Goal: Use online tool/utility

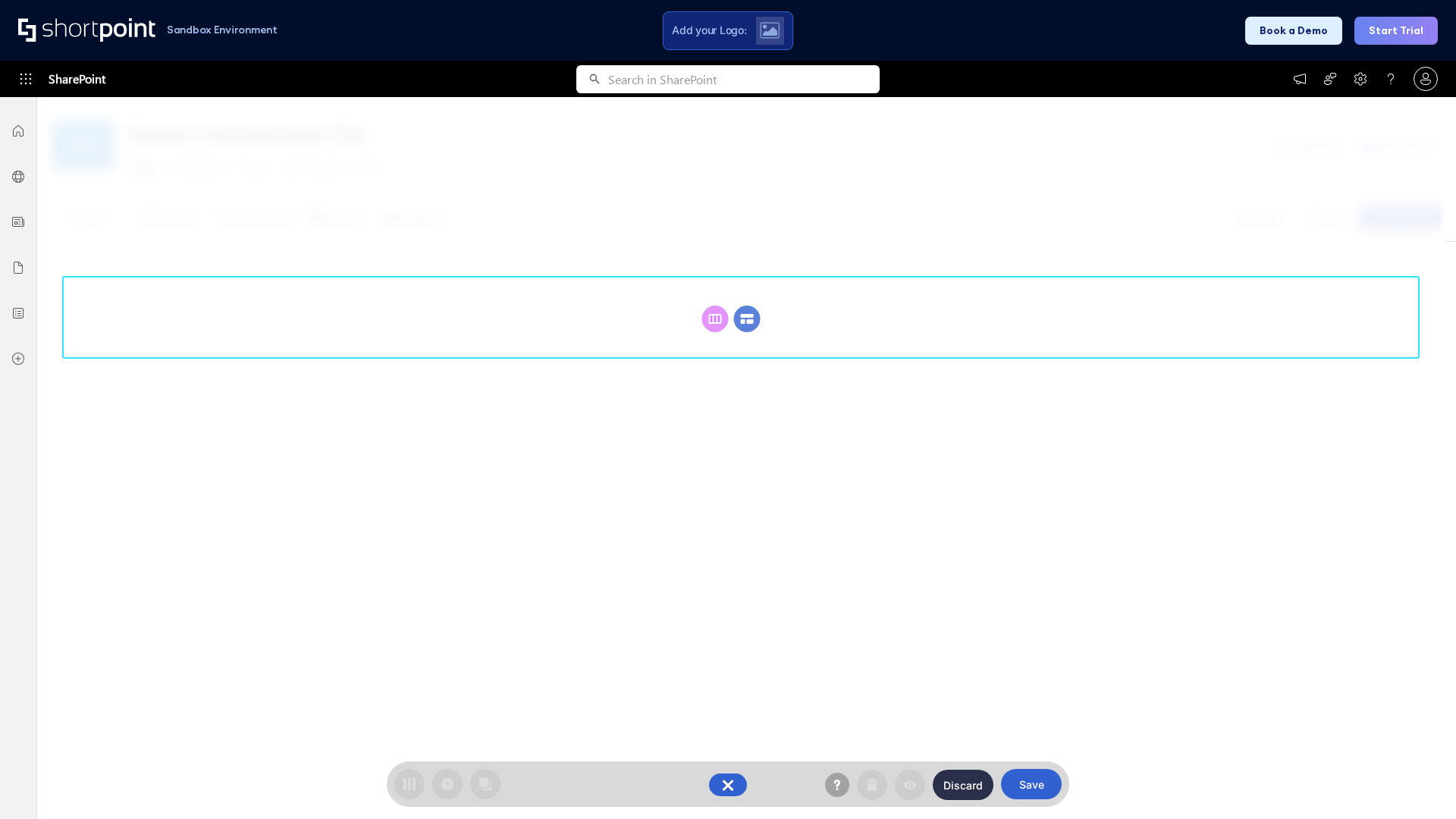
click at [747, 319] on circle at bounding box center [747, 319] width 26 height 26
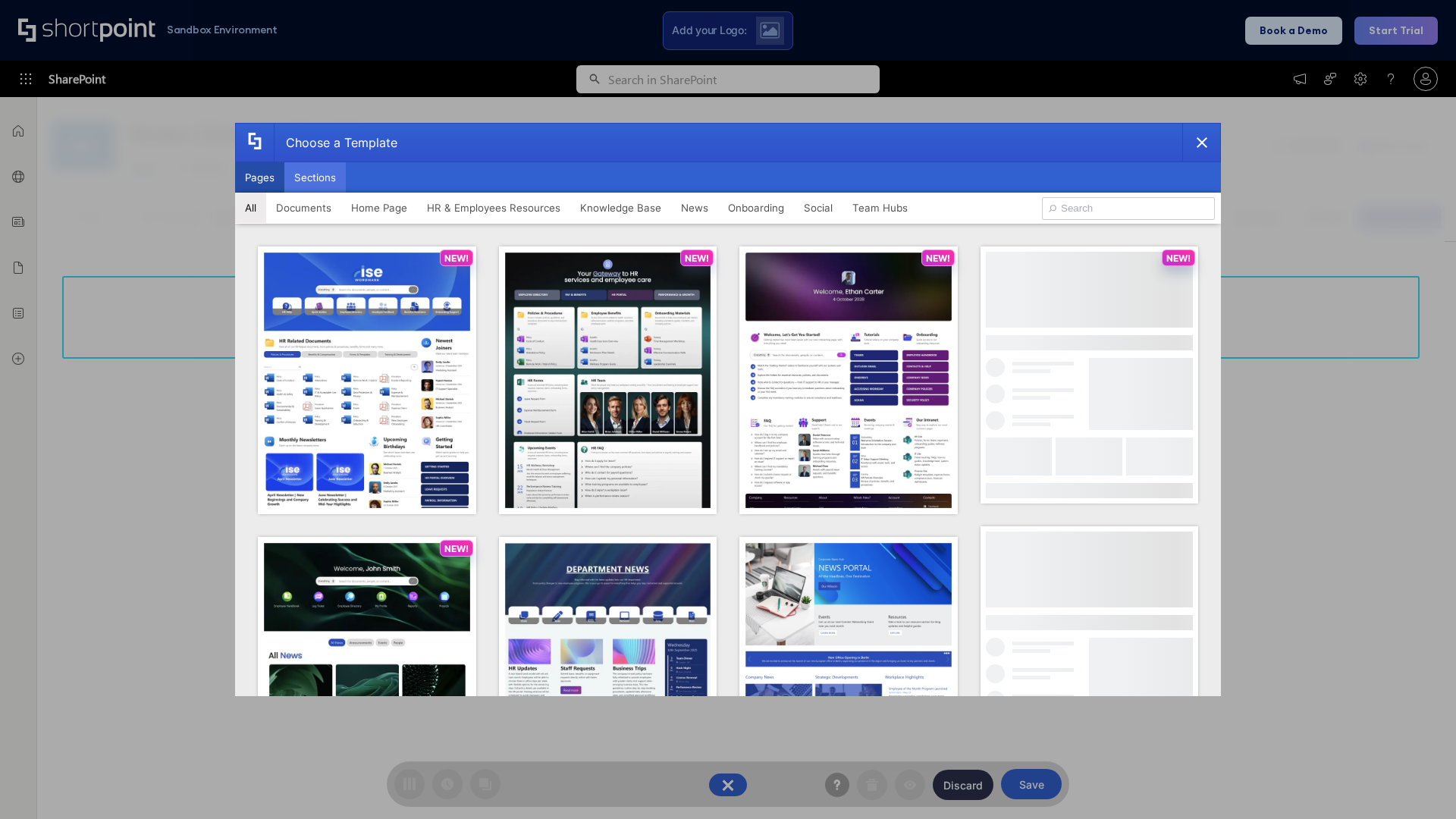
click at [315, 178] on button "Sections" at bounding box center [315, 177] width 62 height 30
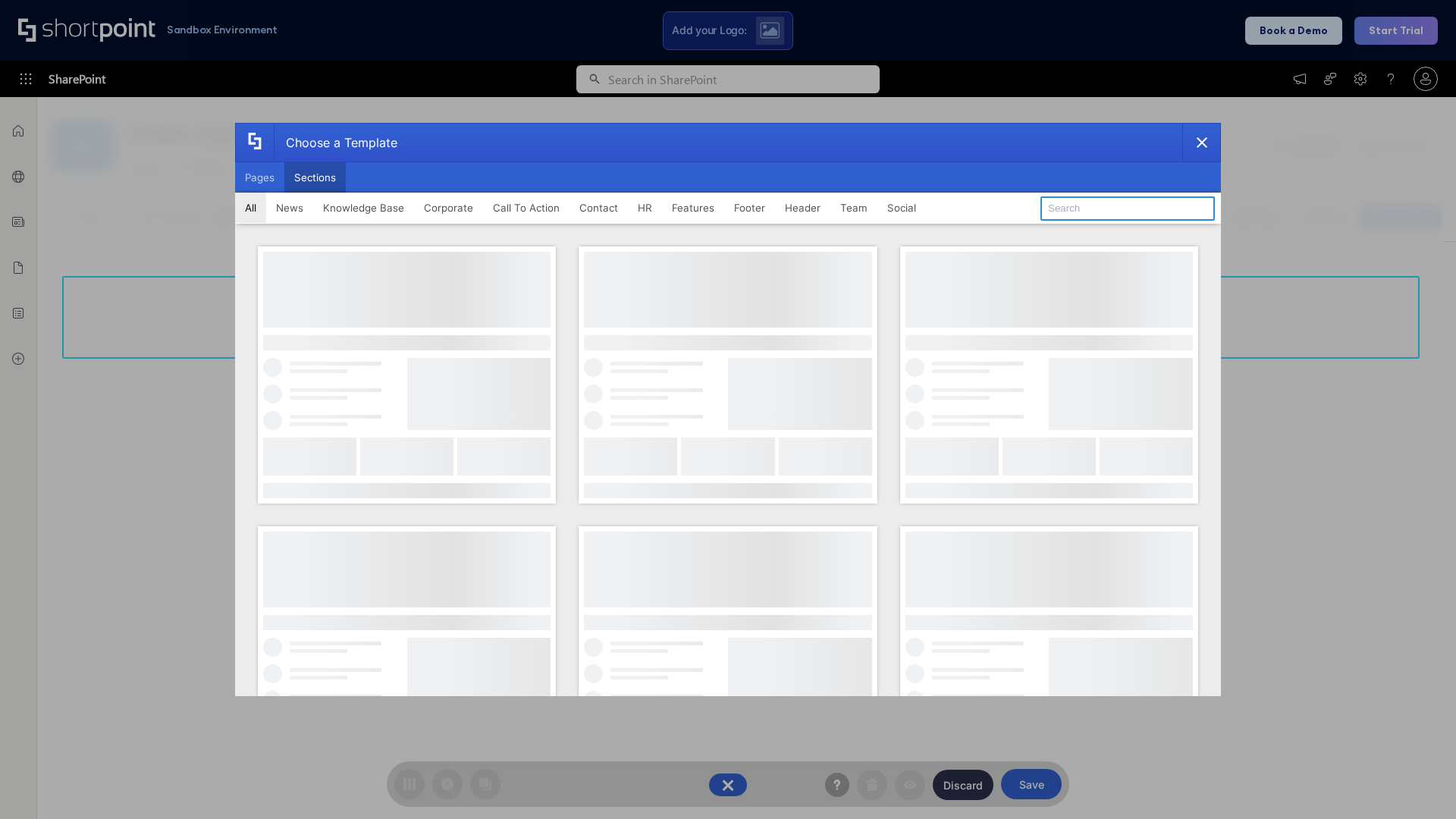
type input "Service Block 1"
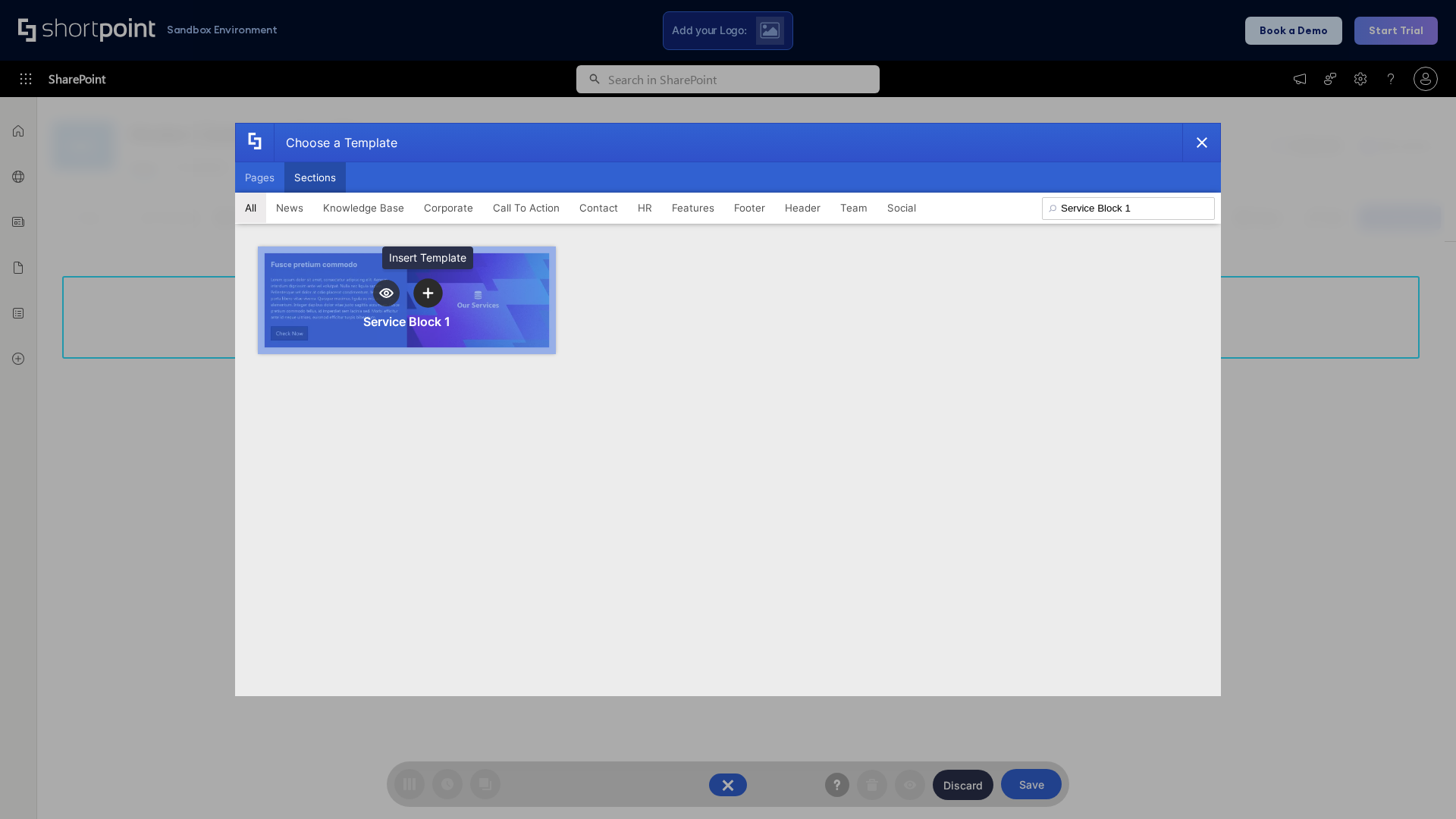
click at [428, 293] on icon "template selector" at bounding box center [428, 293] width 11 height 11
